Goal: Information Seeking & Learning: Check status

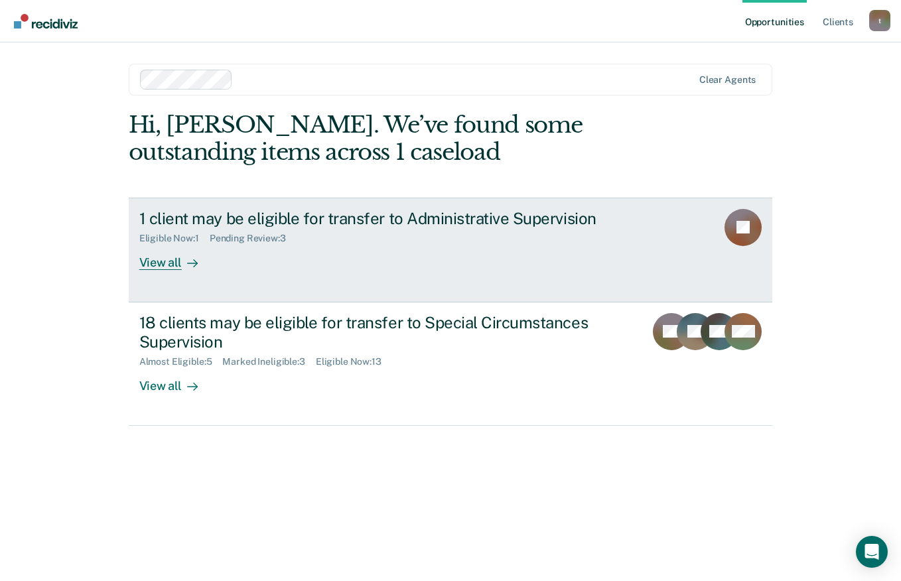
click at [164, 287] on link "1 client may be eligible for transfer to Administrative Supervision Eligible No…" at bounding box center [451, 250] width 644 height 105
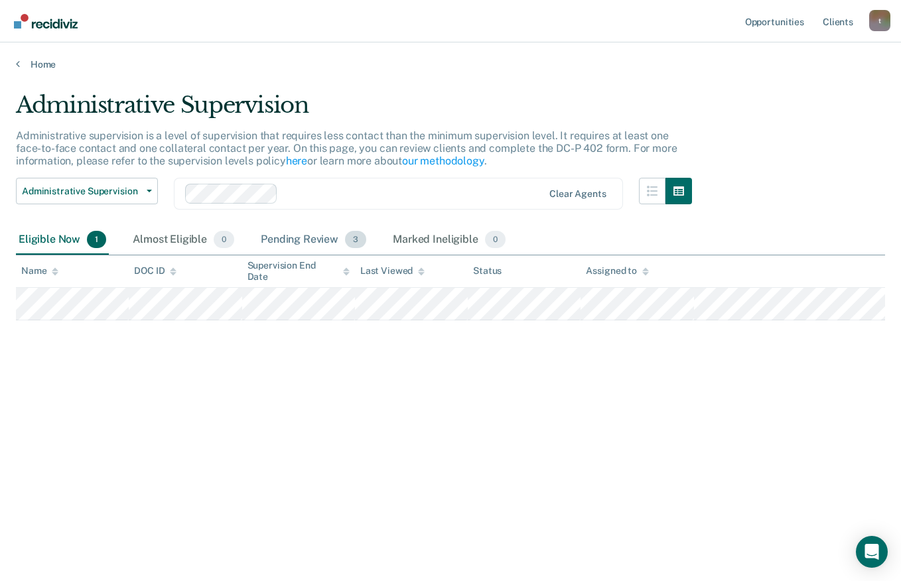
click at [297, 241] on div "Pending Review 3" at bounding box center [313, 240] width 111 height 29
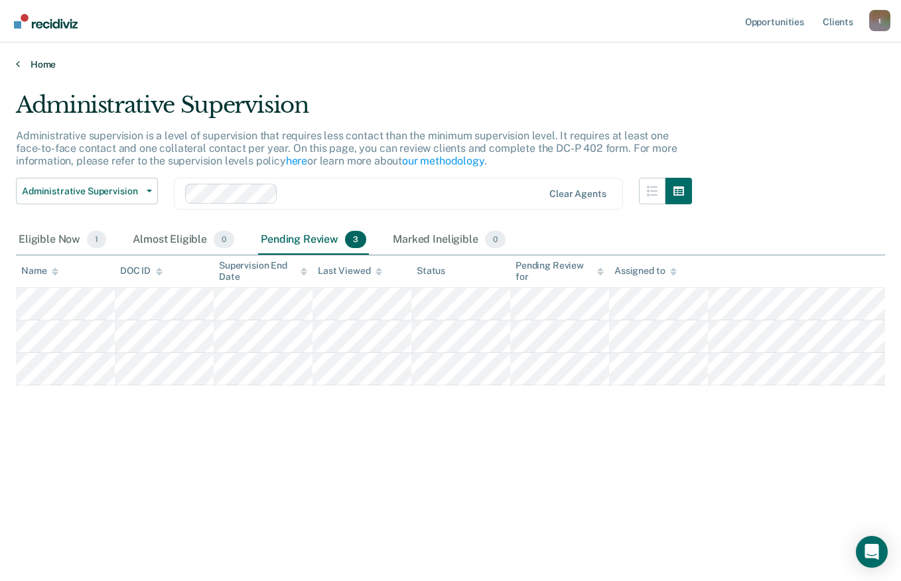
click at [50, 65] on link "Home" at bounding box center [450, 64] width 869 height 12
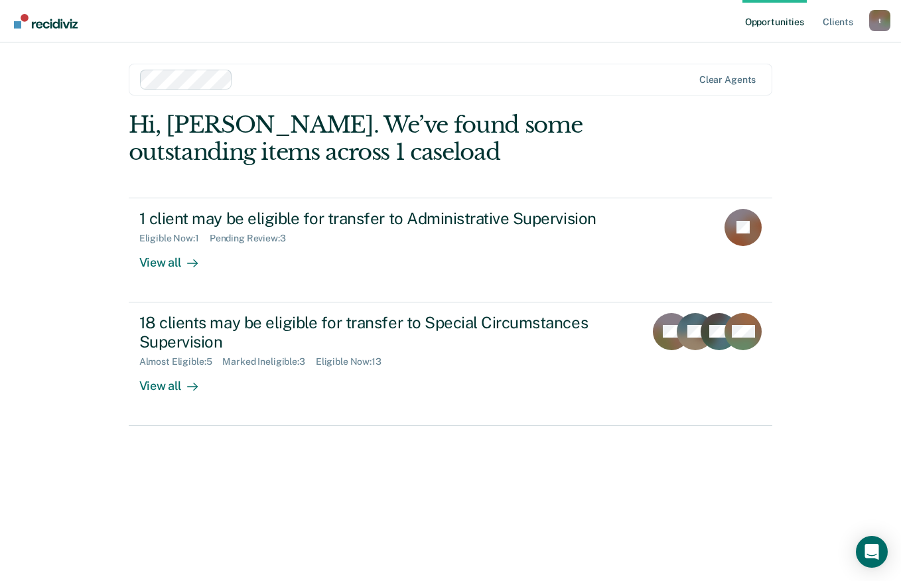
click at [157, 352] on div "Almost Eligible : 5 Marked Ineligible : 3 Eligible Now : 13" at bounding box center [372, 359] width 466 height 17
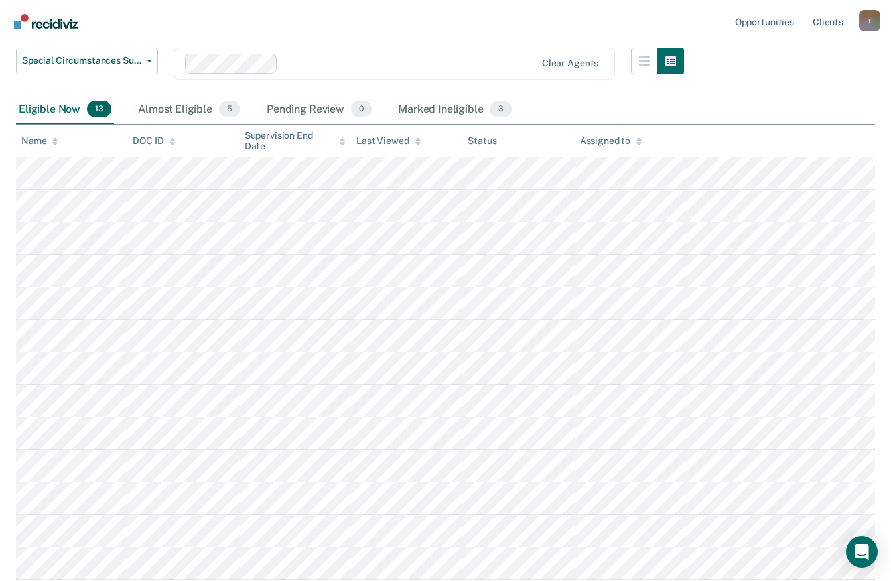
scroll to position [166, 0]
